Goal: Information Seeking & Learning: Learn about a topic

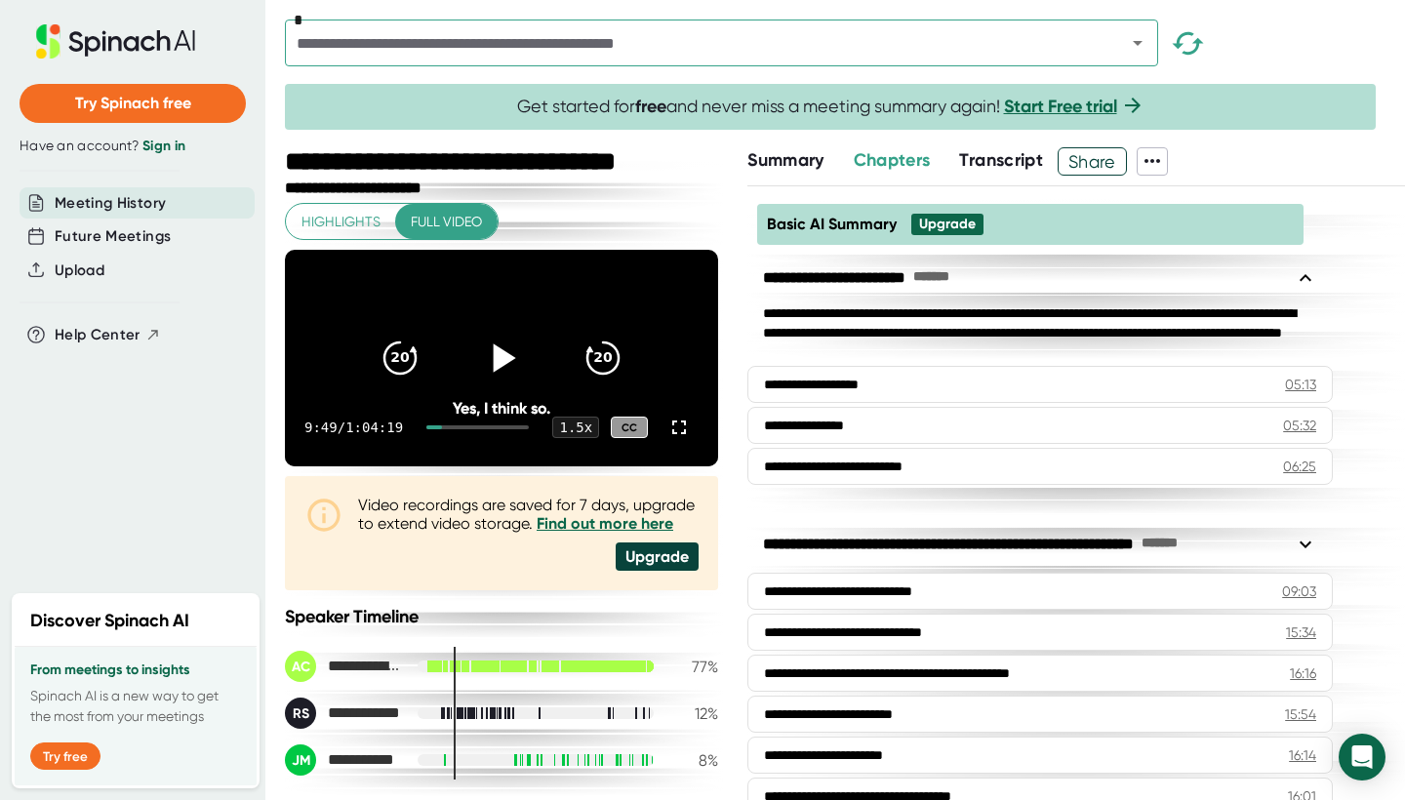
click at [496, 372] on icon at bounding box center [505, 357] width 22 height 28
click at [684, 434] on icon at bounding box center [679, 427] width 14 height 14
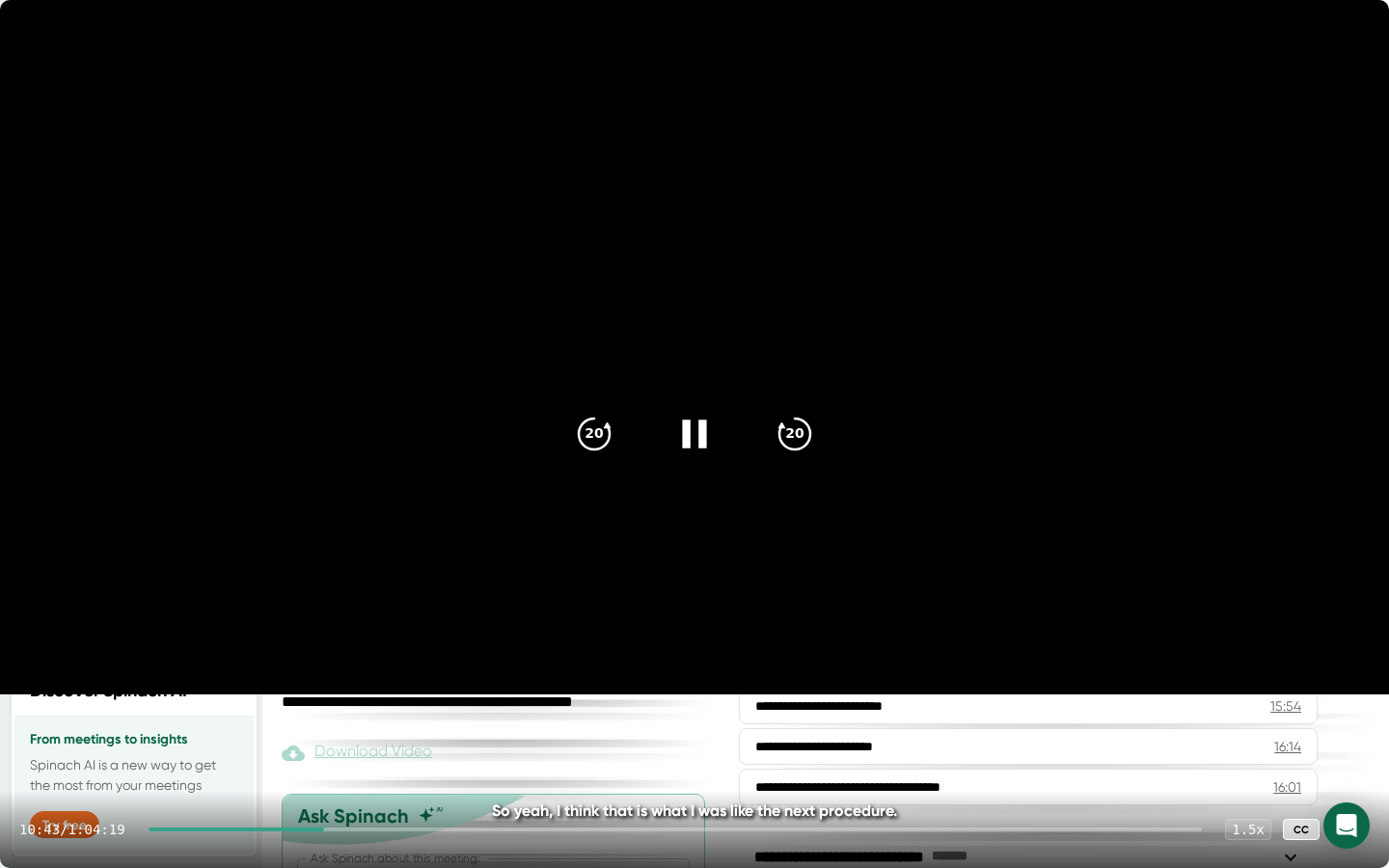
click at [1349, 790] on icon at bounding box center [1349, 828] width 23 height 23
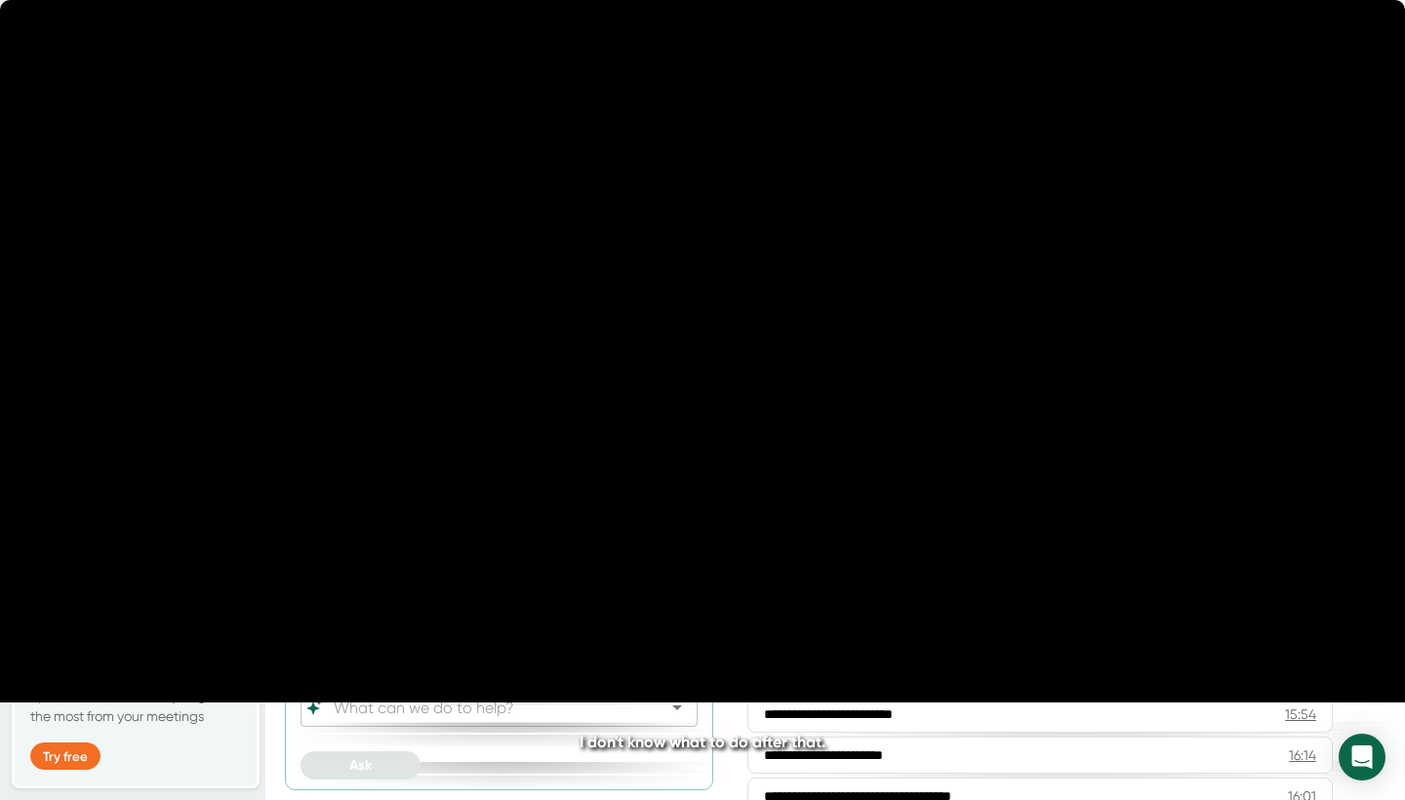
scroll to position [229, 0]
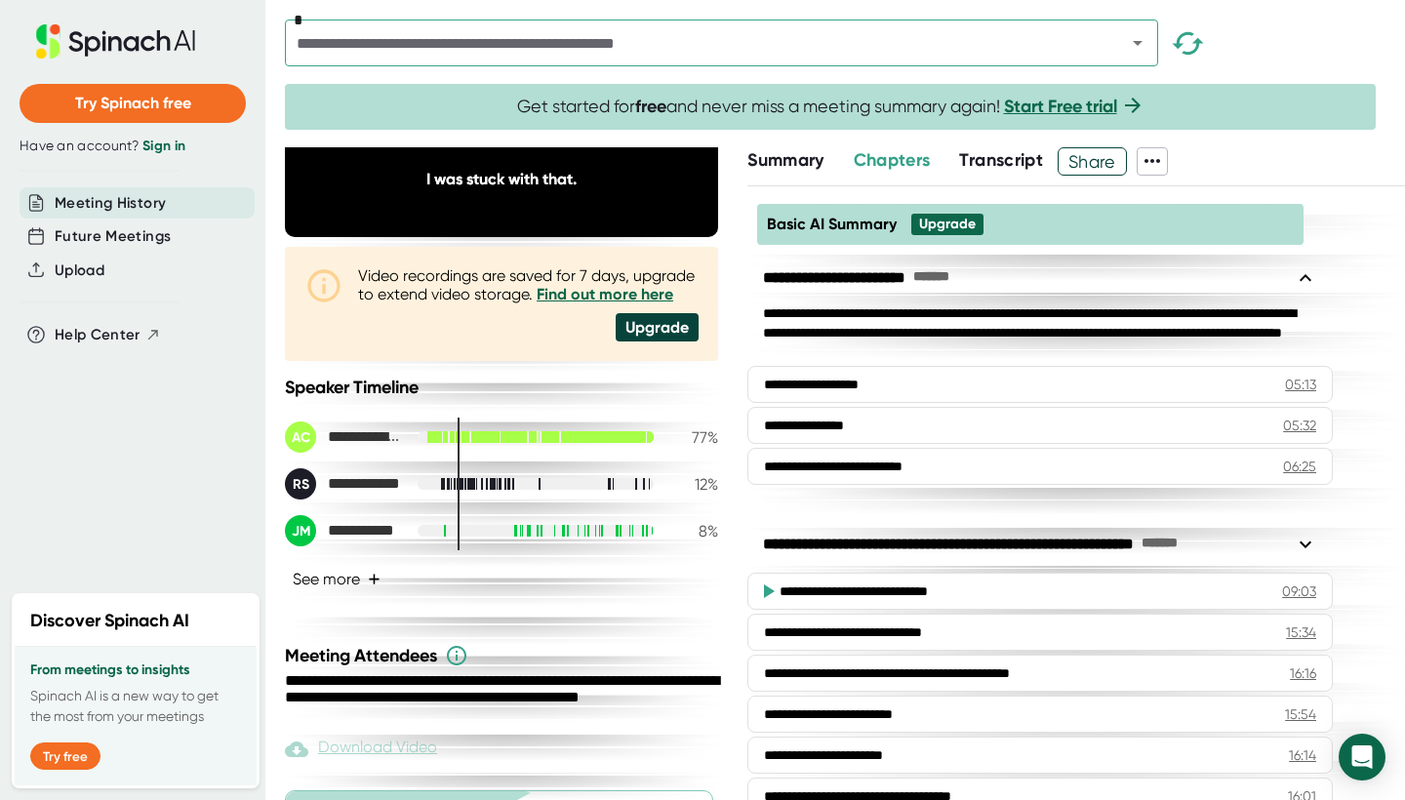
click at [319, 596] on button "See more +" at bounding box center [336, 579] width 103 height 34
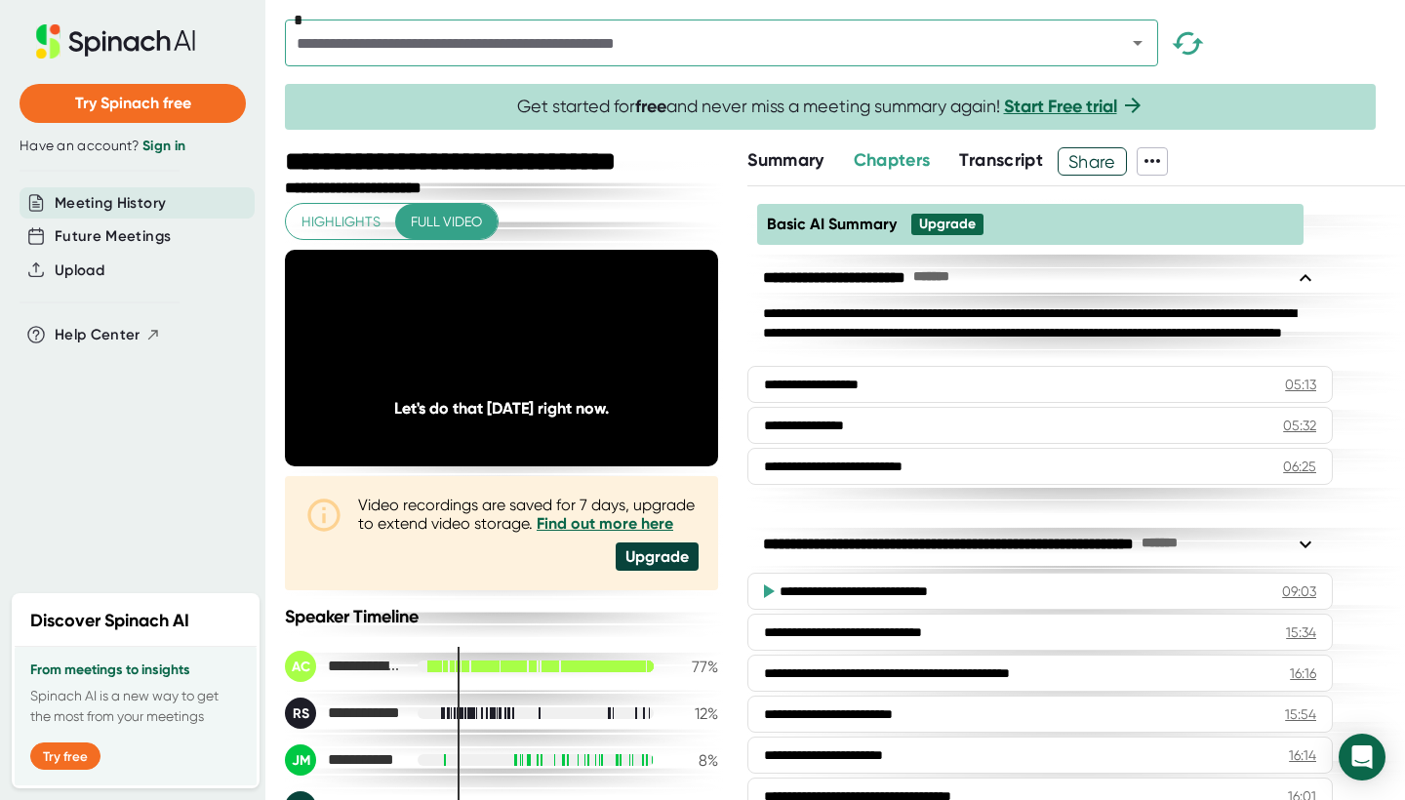
scroll to position [0, 0]
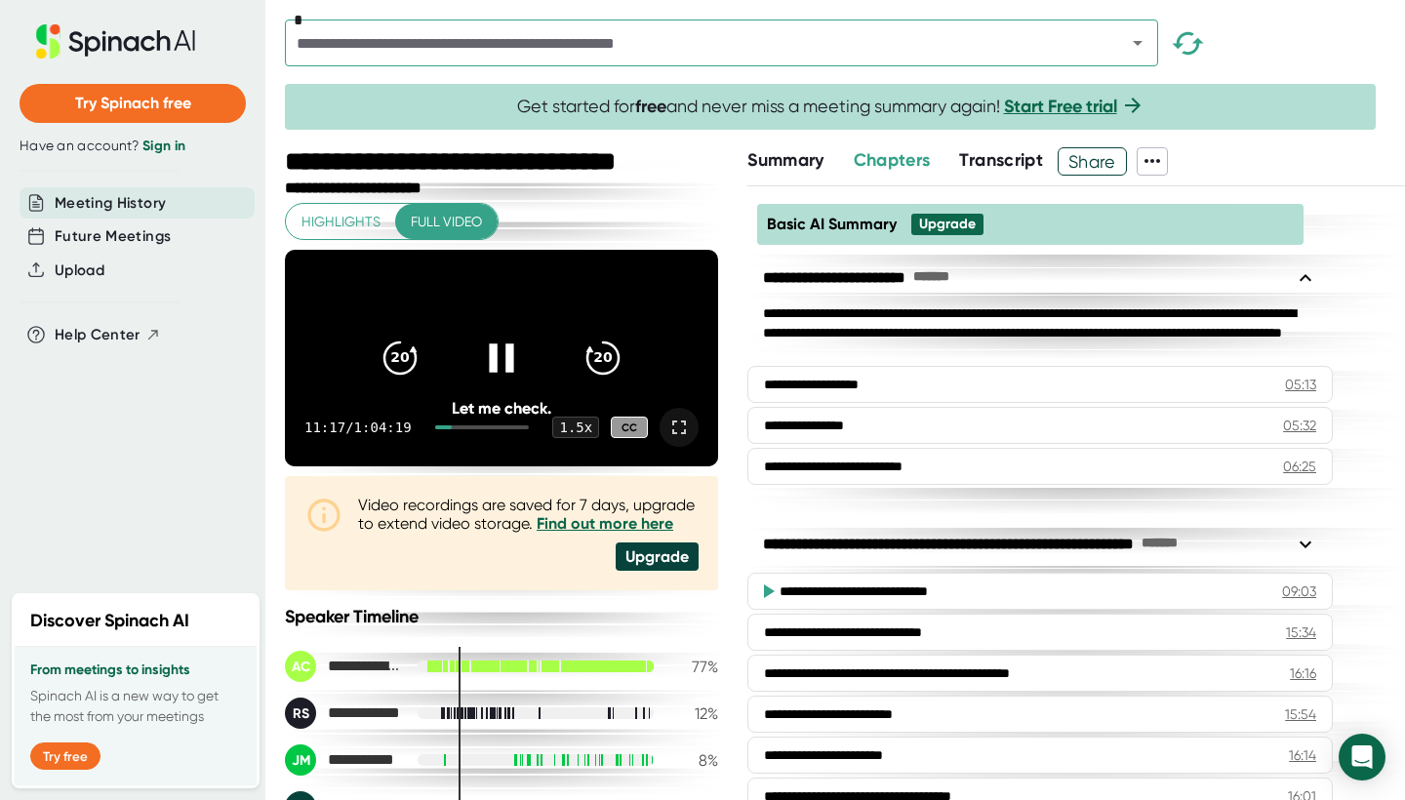
click at [512, 382] on icon at bounding box center [501, 358] width 49 height 49
click at [794, 156] on span "Summary" at bounding box center [785, 159] width 76 height 21
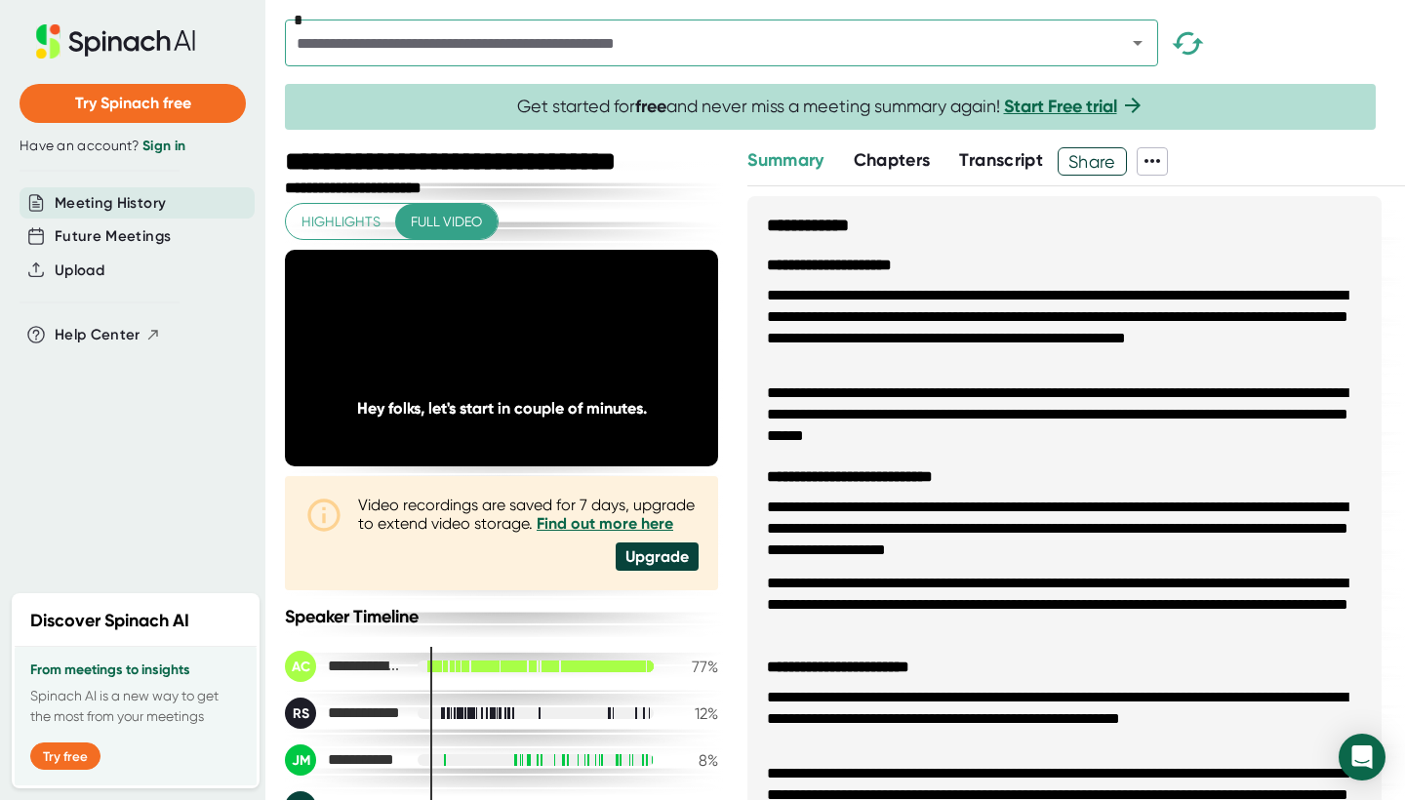
scroll to position [1288, 0]
